Goal: Information Seeking & Learning: Learn about a topic

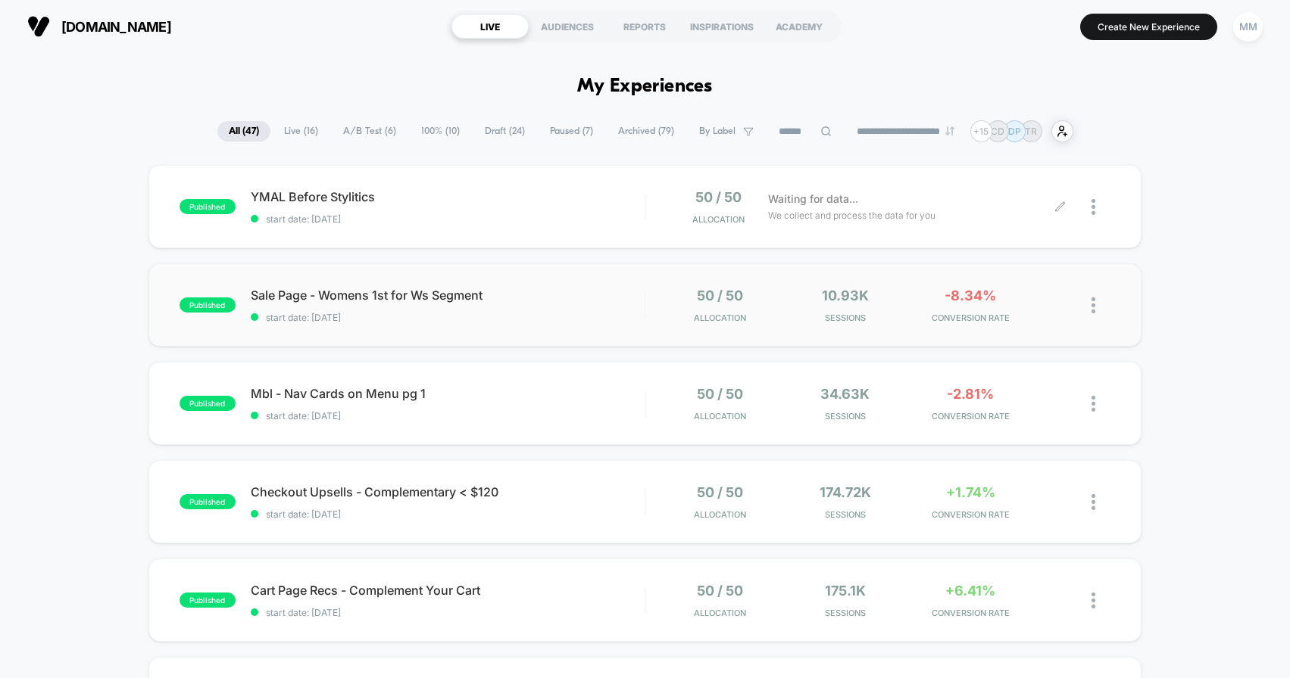
scroll to position [26, 0]
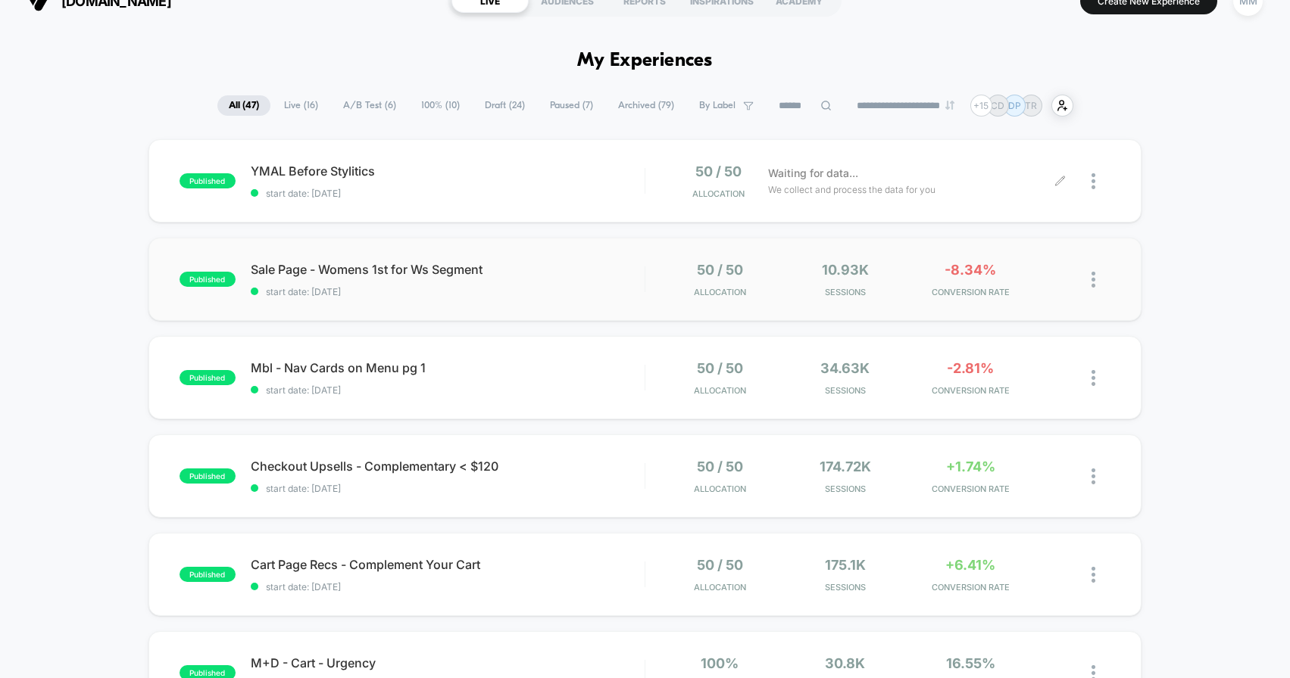
click at [520, 317] on div "published Sale Page - Womens 1st for Ws Segment start date: [DATE] 50 / 50 Allo…" at bounding box center [644, 279] width 993 height 83
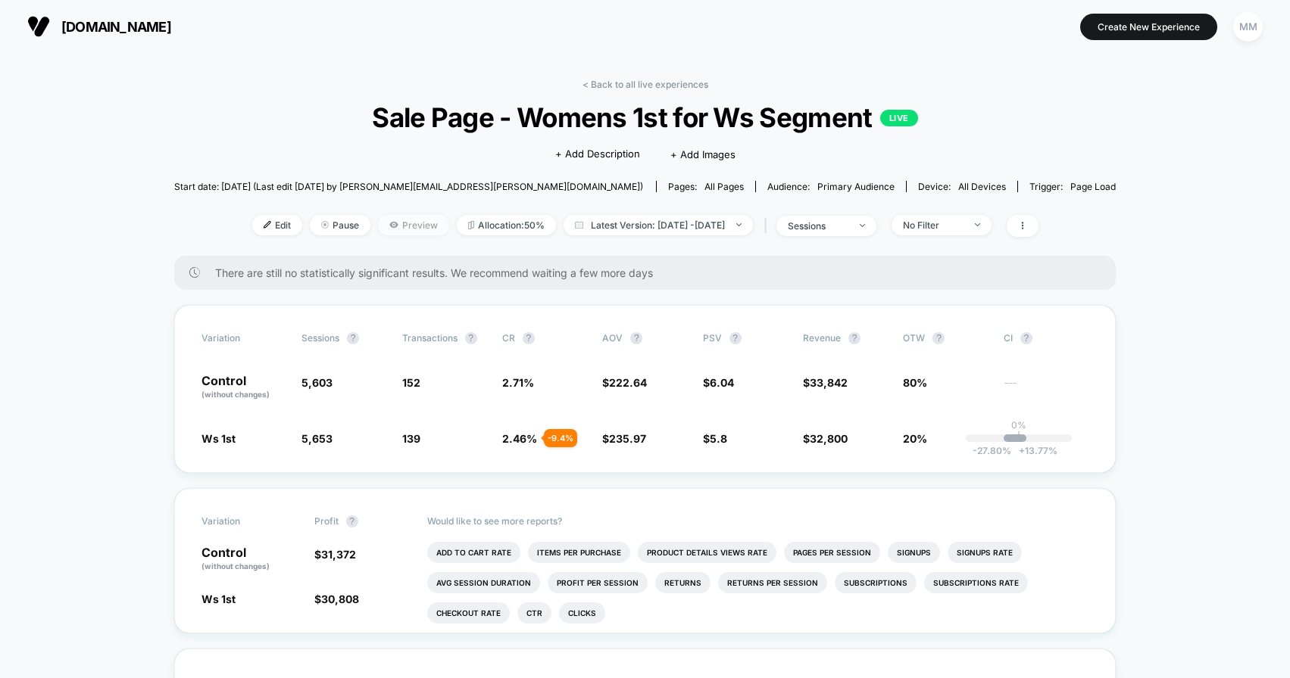
click at [405, 222] on span "Preview" at bounding box center [413, 225] width 71 height 20
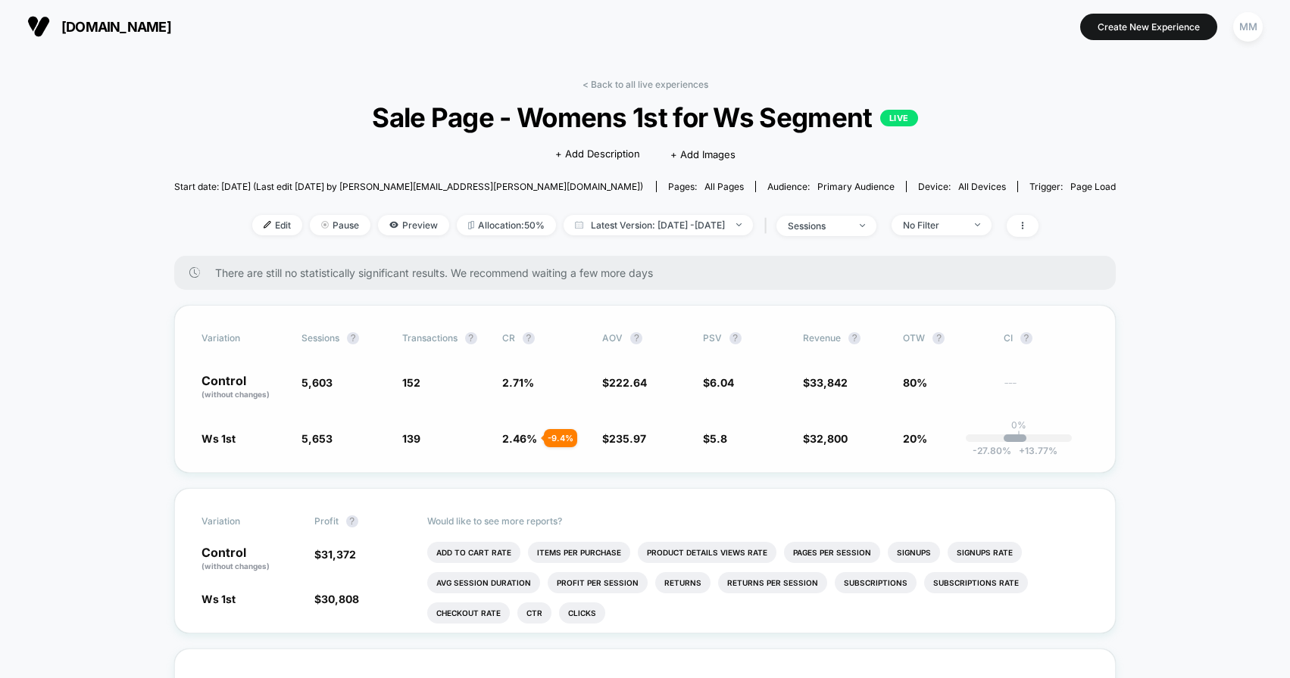
click at [516, 443] on span "2.46 %" at bounding box center [519, 438] width 35 height 13
